Goal: Register for event/course

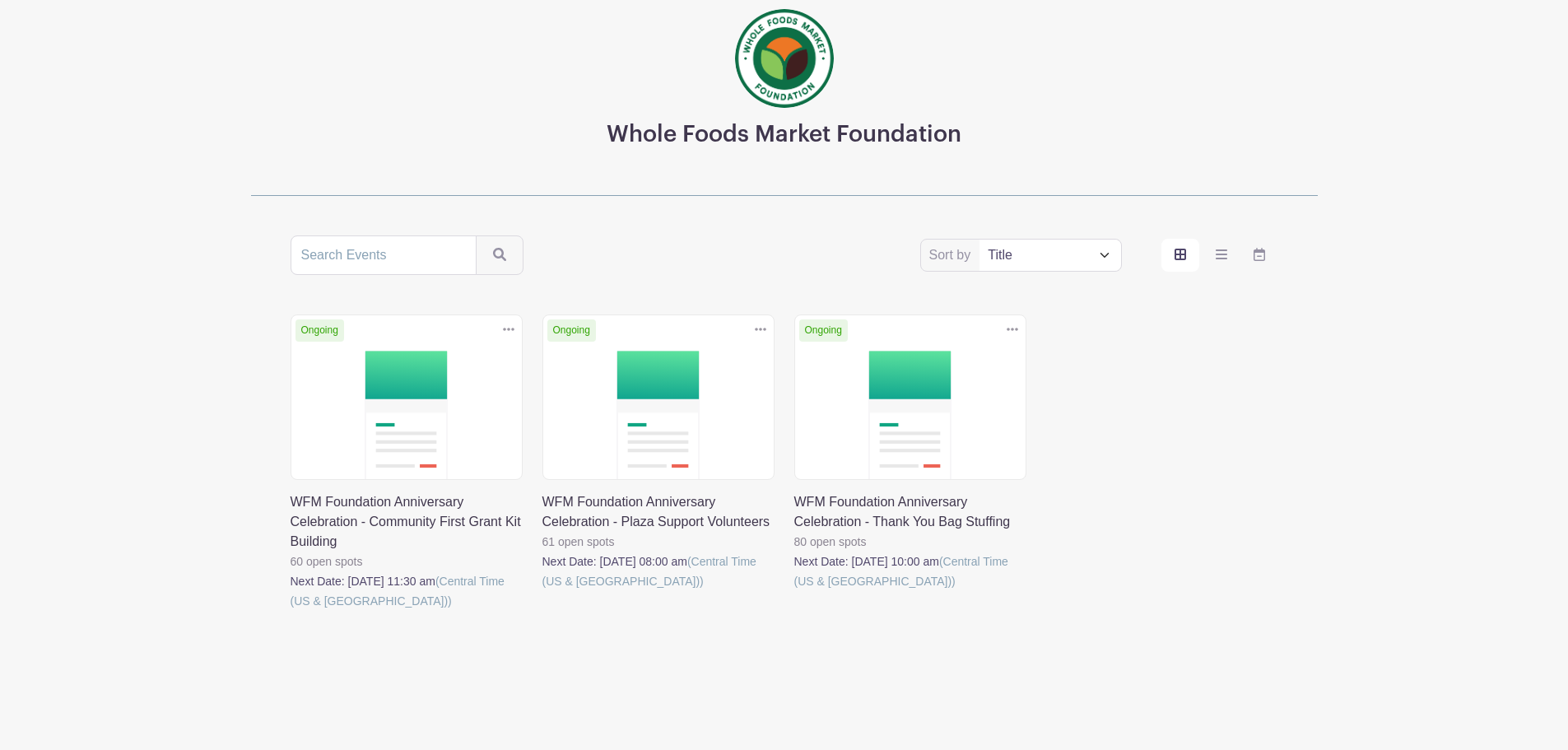
scroll to position [120, 0]
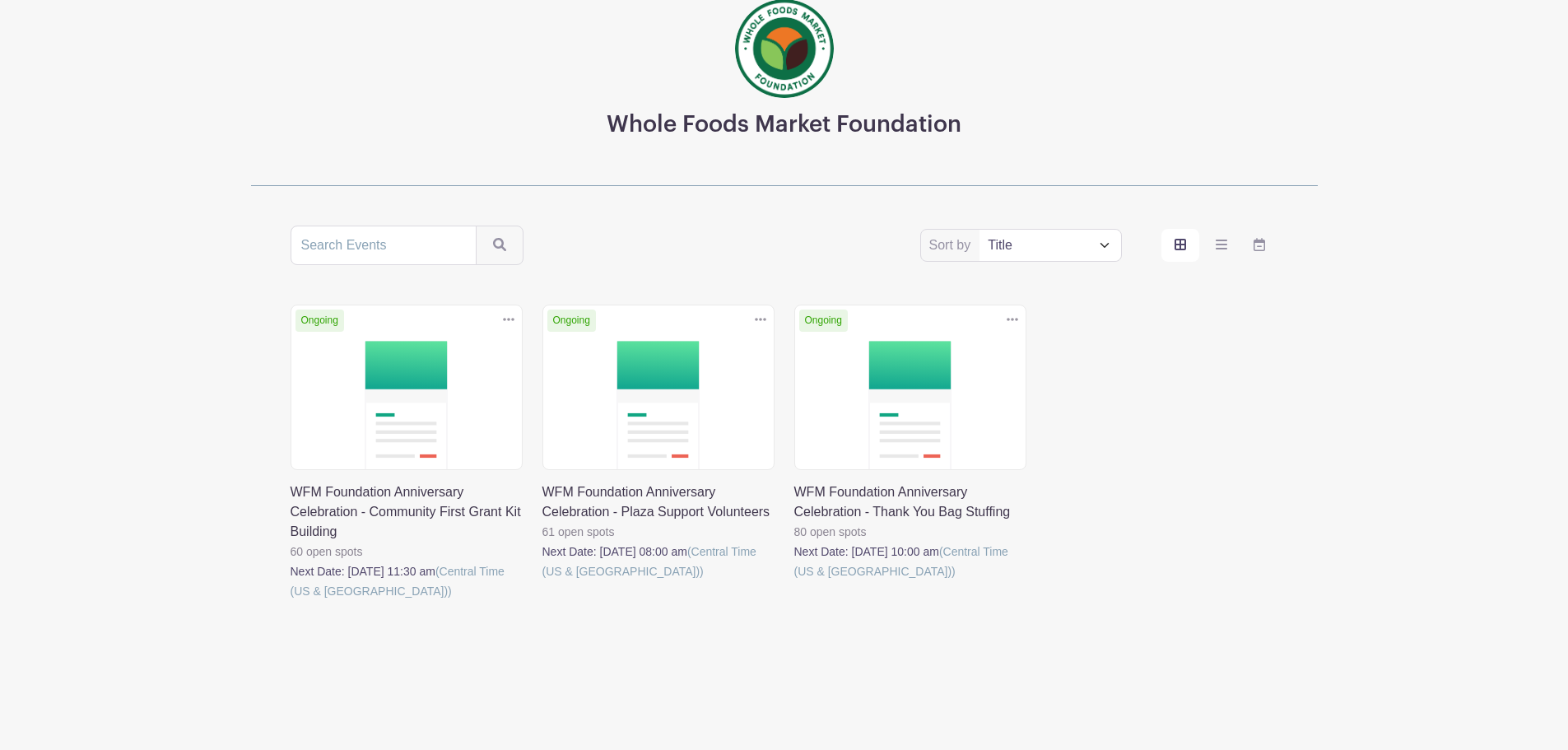
click at [794, 582] on link at bounding box center [794, 582] width 0 height 0
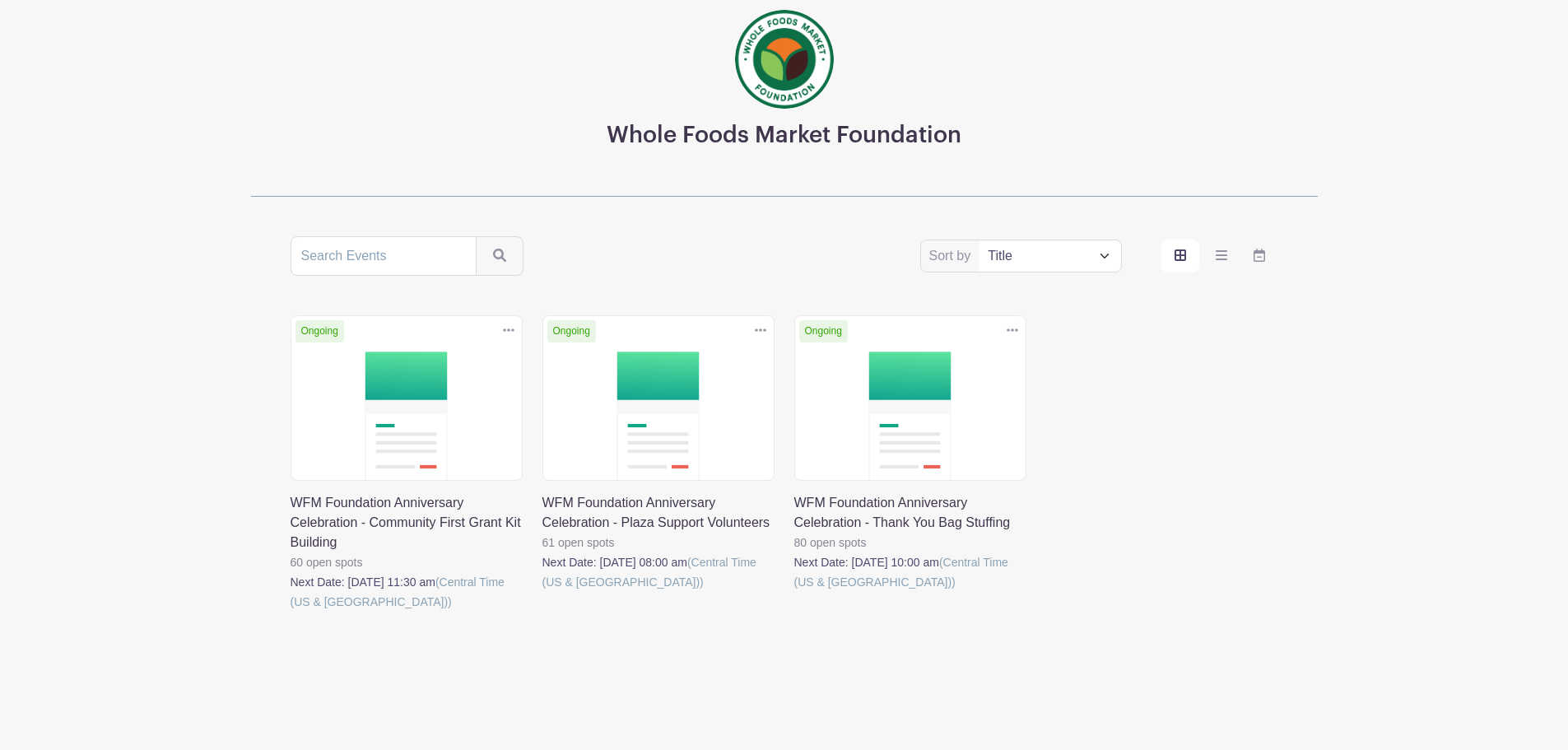
scroll to position [120, 0]
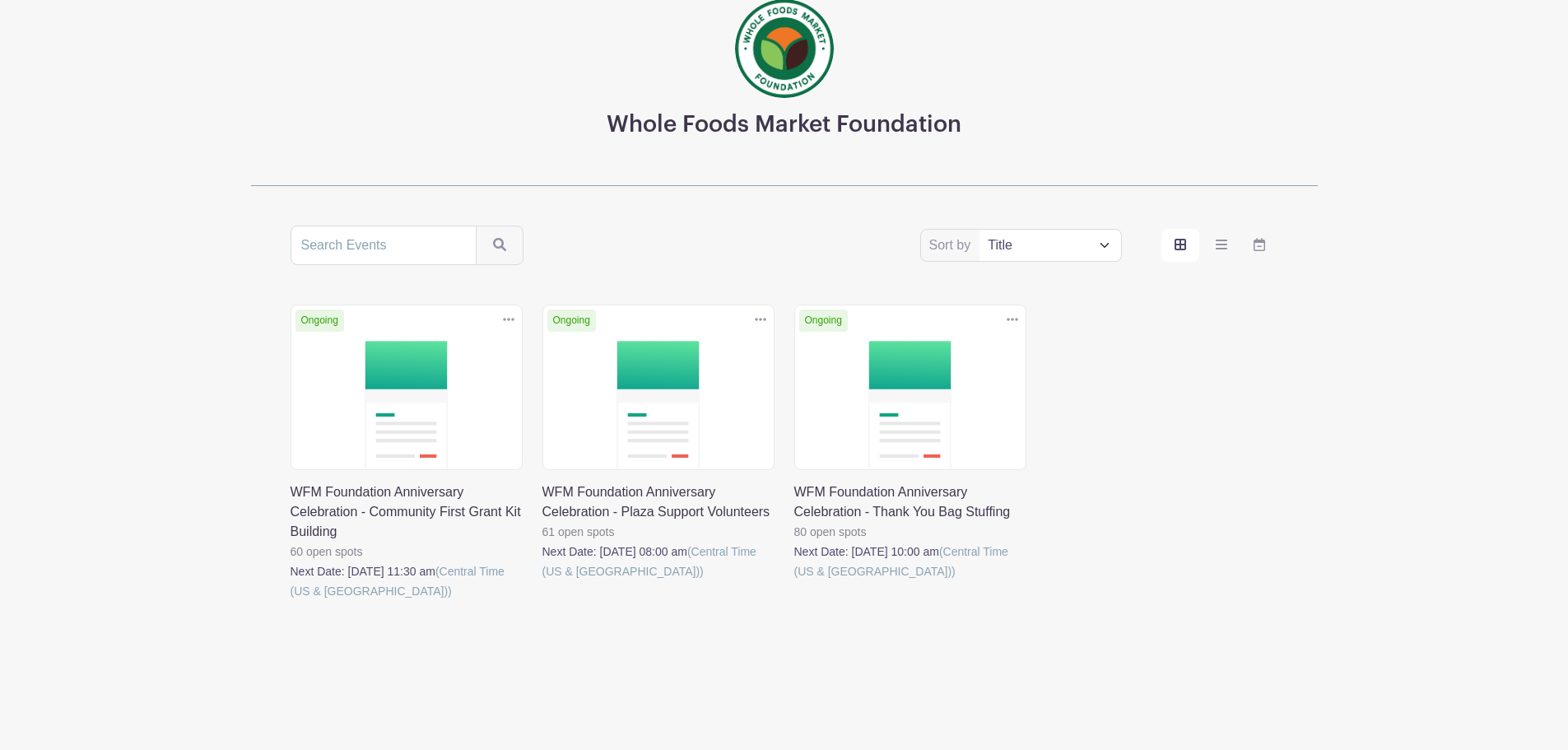
click at [794, 582] on link at bounding box center [794, 582] width 0 height 0
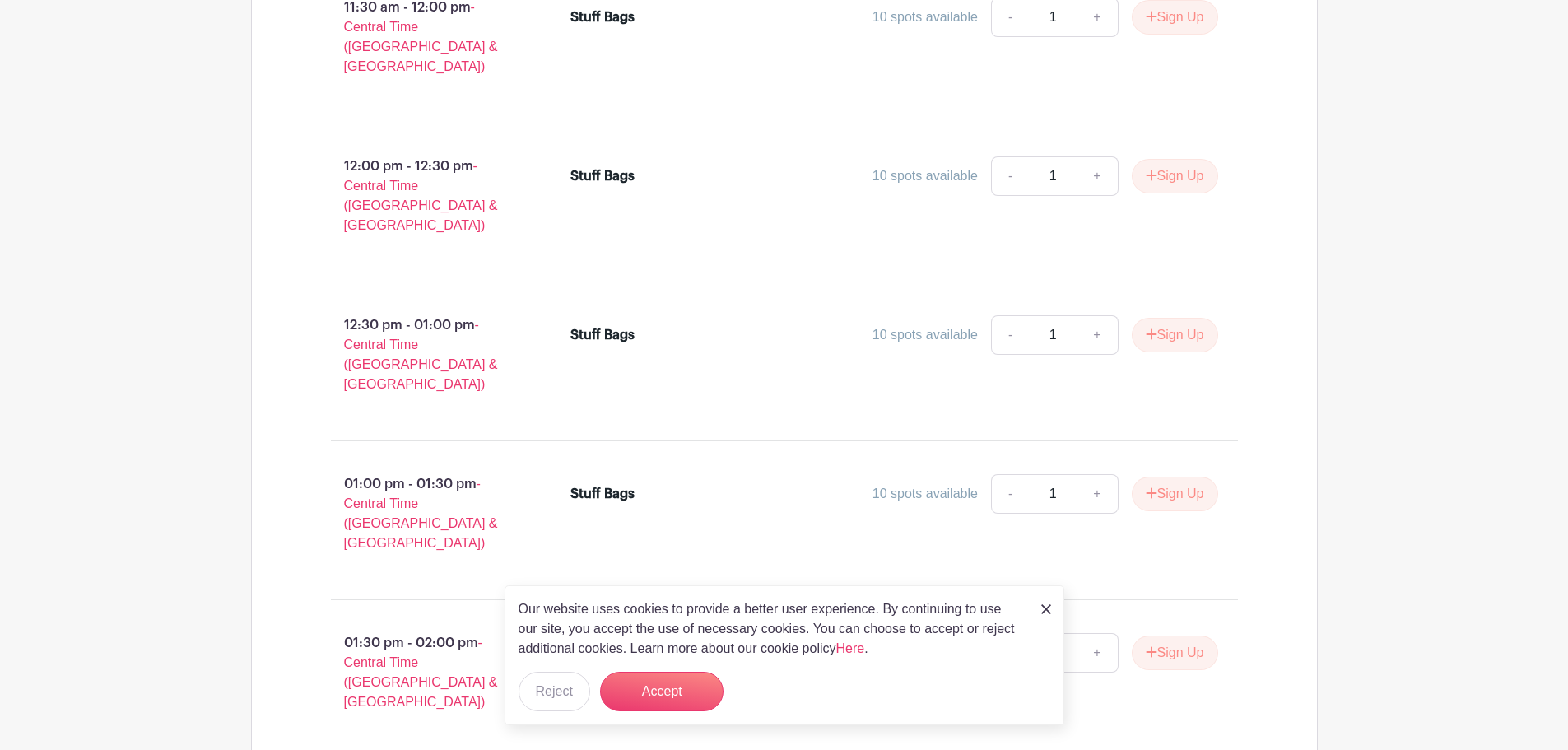
scroll to position [1577, 0]
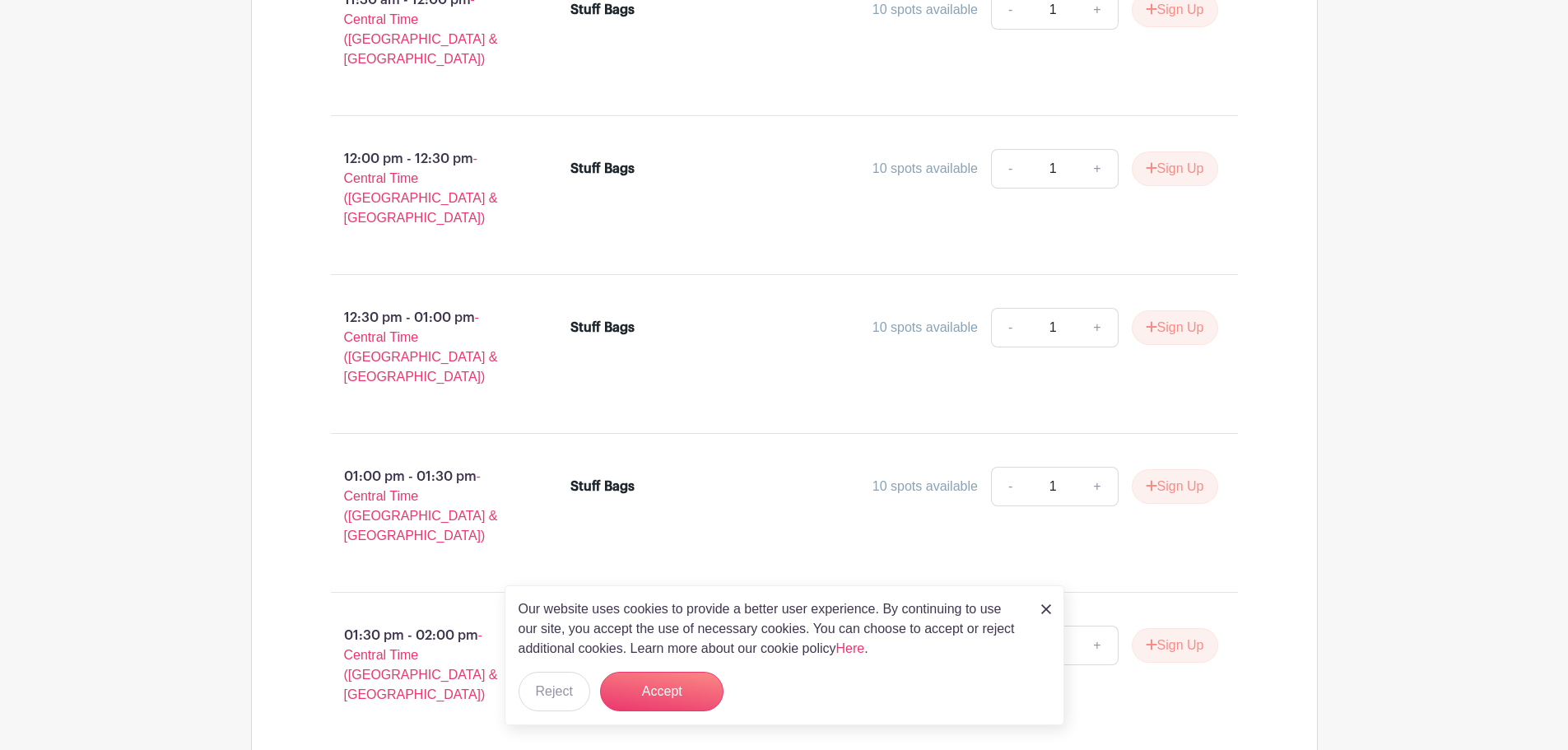
scroll to position [120, 0]
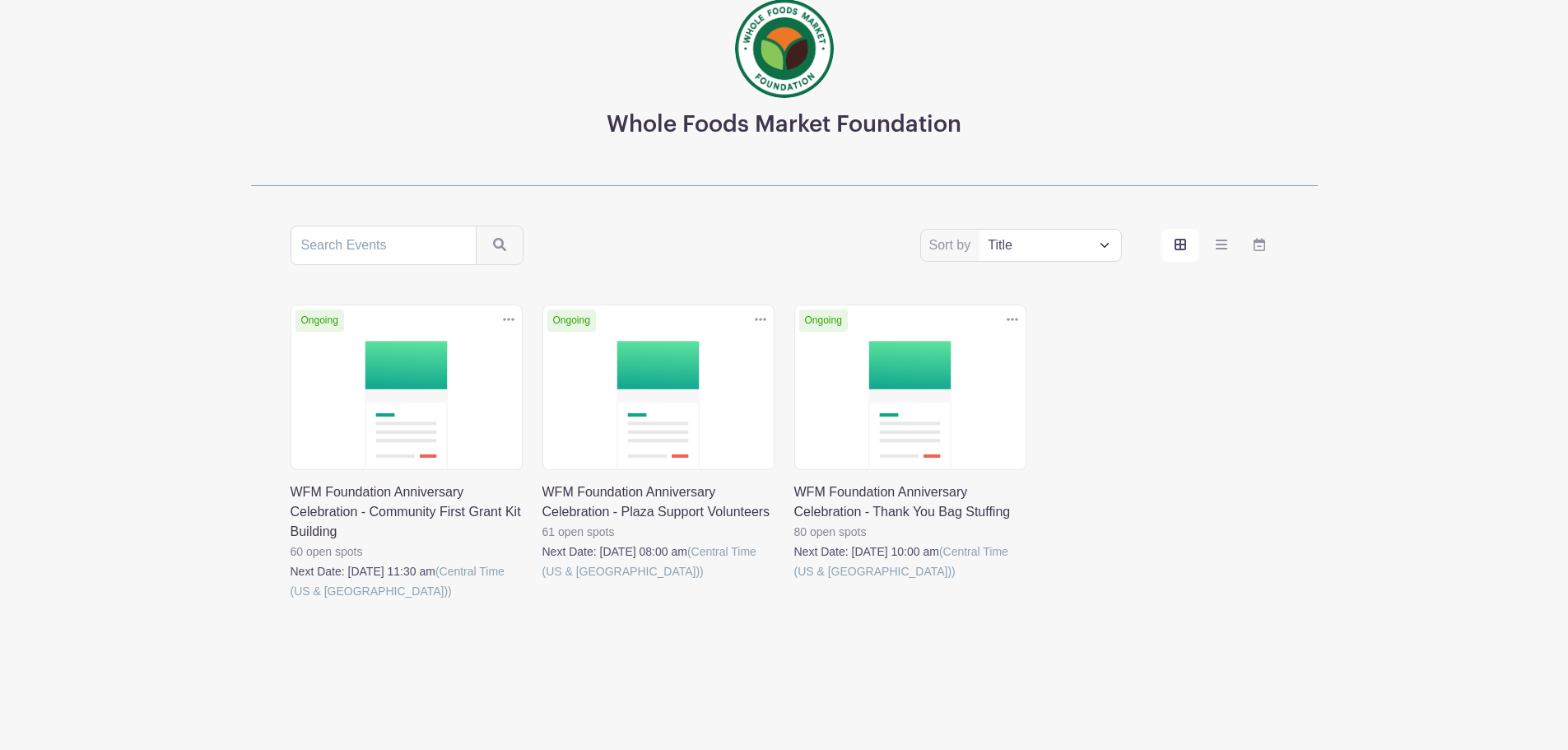
click at [543, 582] on link at bounding box center [543, 582] width 0 height 0
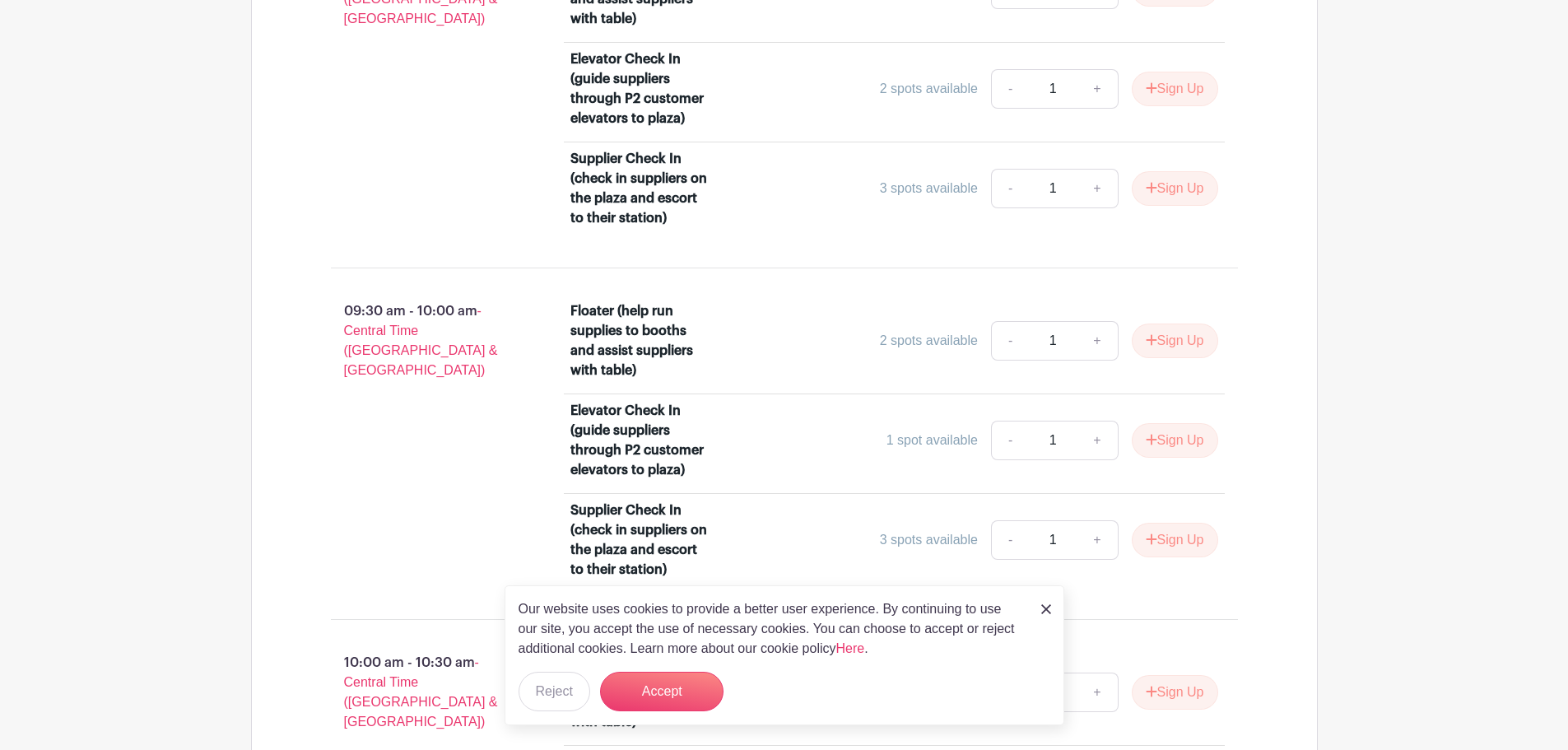
scroll to position [1811, 0]
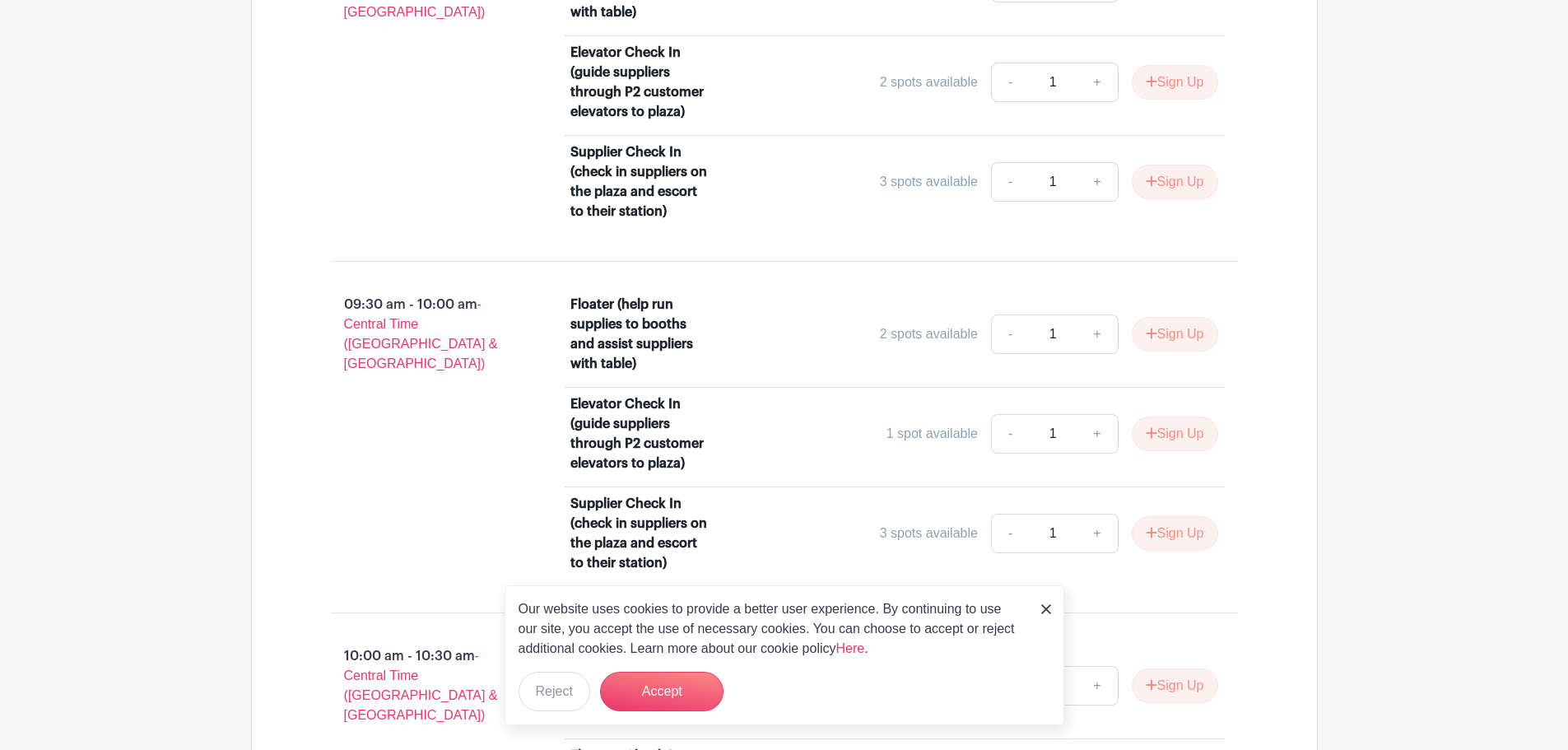
click at [1048, 615] on link at bounding box center [1046, 608] width 10 height 20
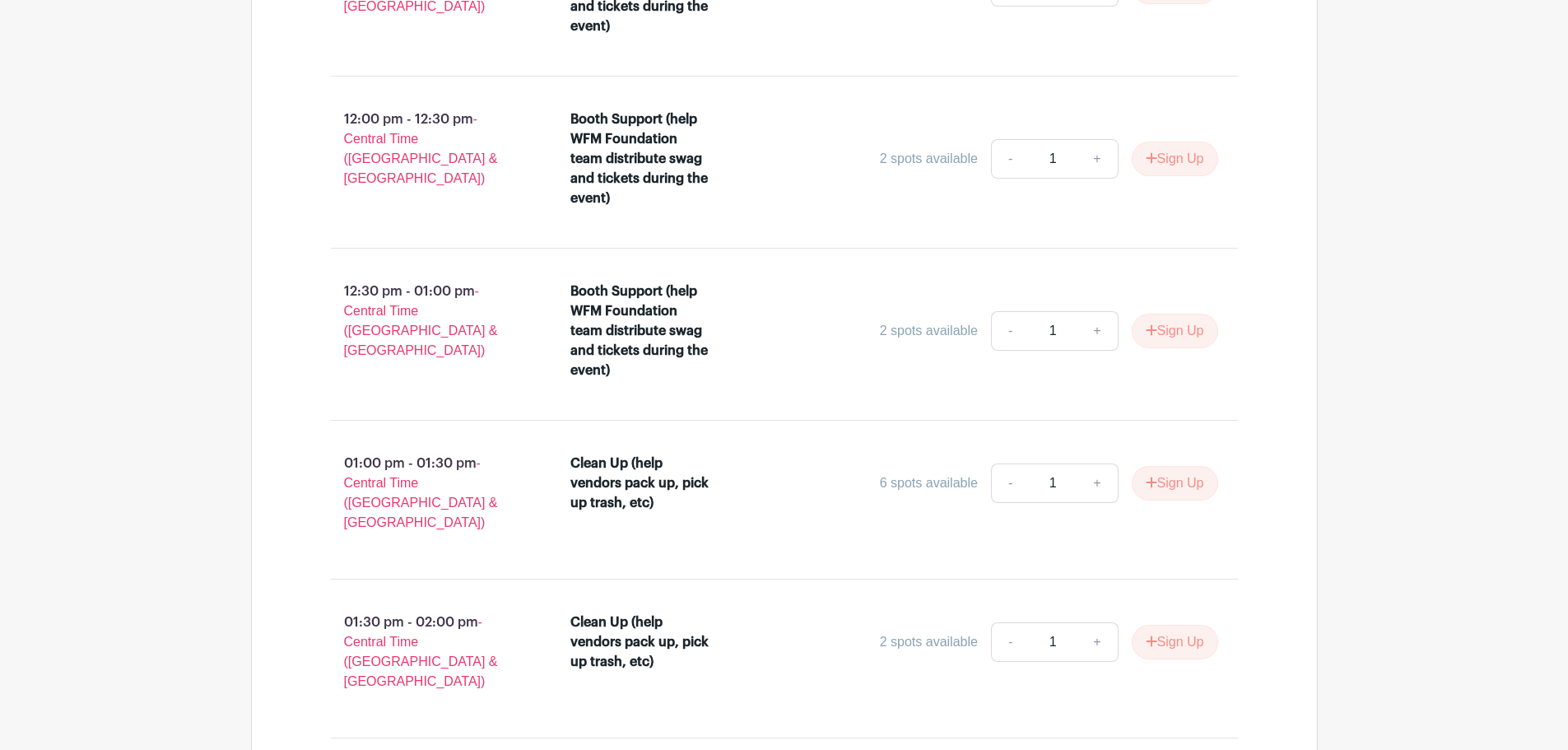
scroll to position [3601, 0]
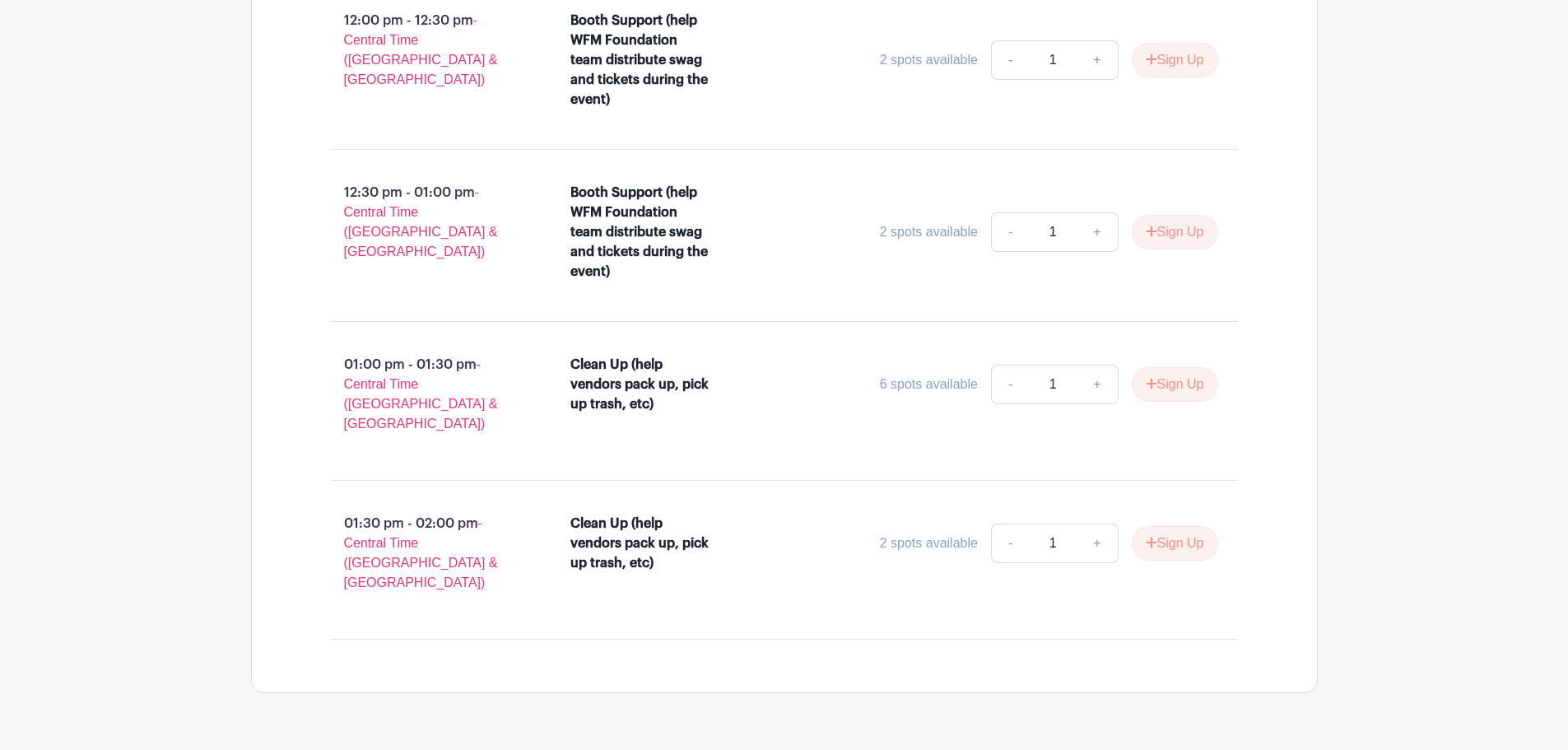
scroll to position [120, 0]
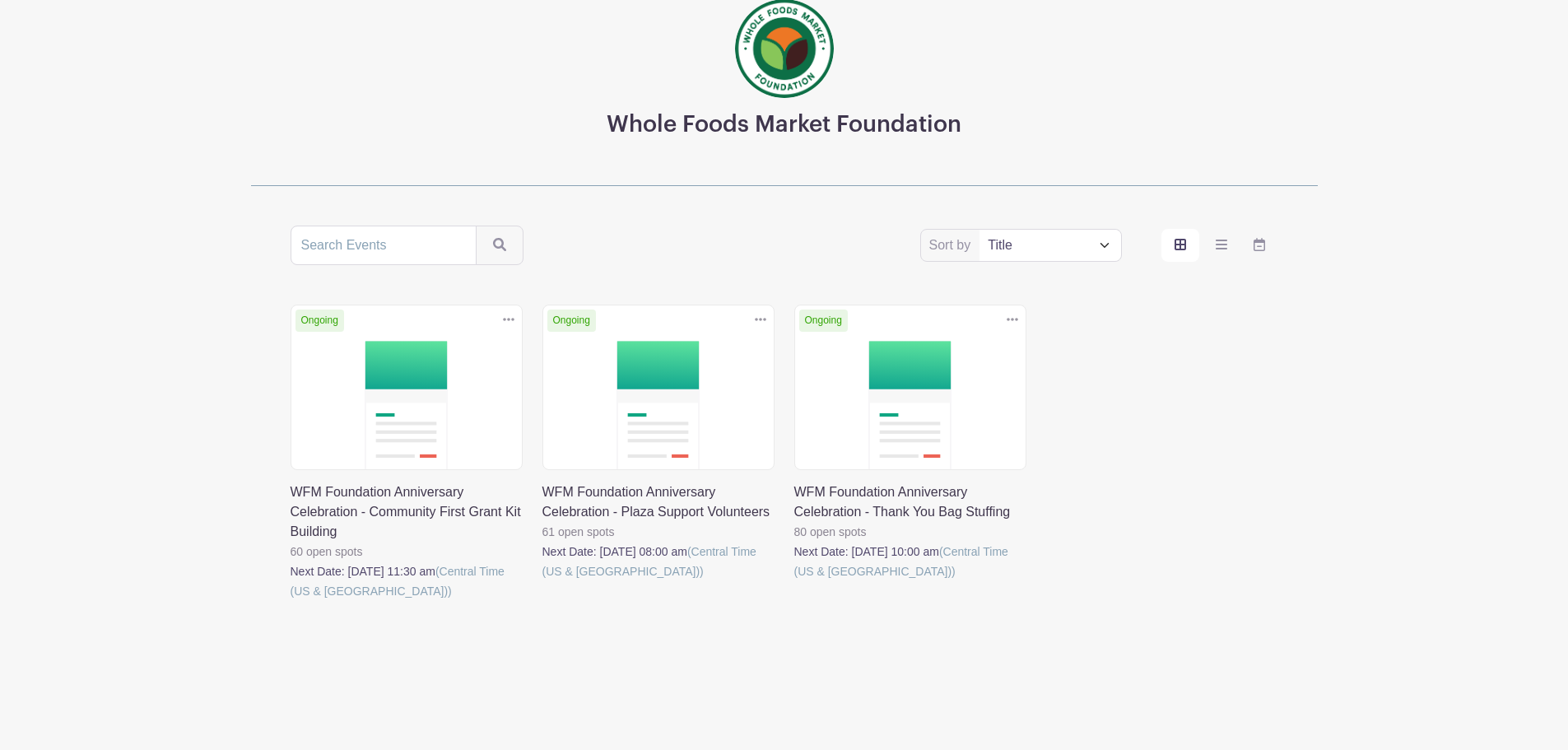
click at [291, 601] on link at bounding box center [291, 601] width 0 height 0
